Goal: Answer question/provide support

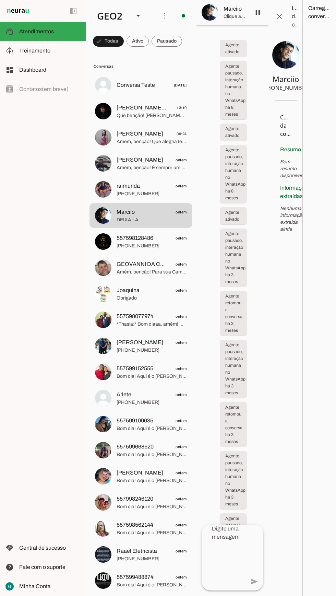
click at [124, 41] on span at bounding box center [108, 41] width 31 height 16
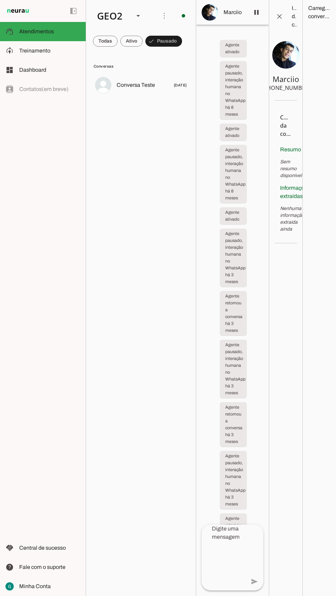
click at [103, 41] on span at bounding box center [105, 41] width 25 height 16
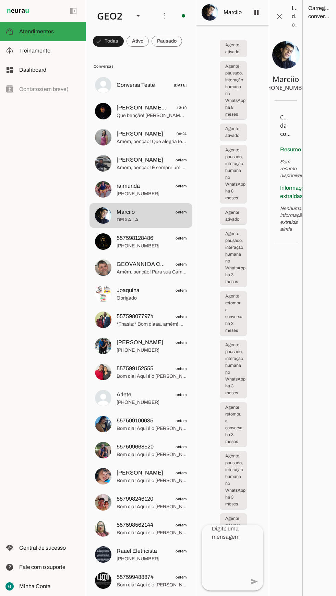
click at [141, 118] on span "Que benção! [PERSON_NAME], sua irmã pode vir à loja amanhã para finalizar a com…" at bounding box center [152, 115] width 70 height 7
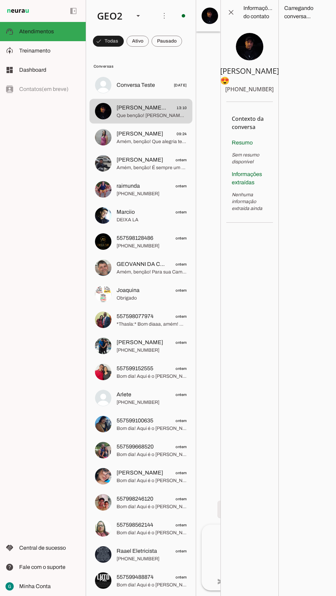
click at [205, 32] on md-item "[PERSON_NAME] 😍" at bounding box center [245, 16] width 99 height 32
